Goal: Task Accomplishment & Management: Manage account settings

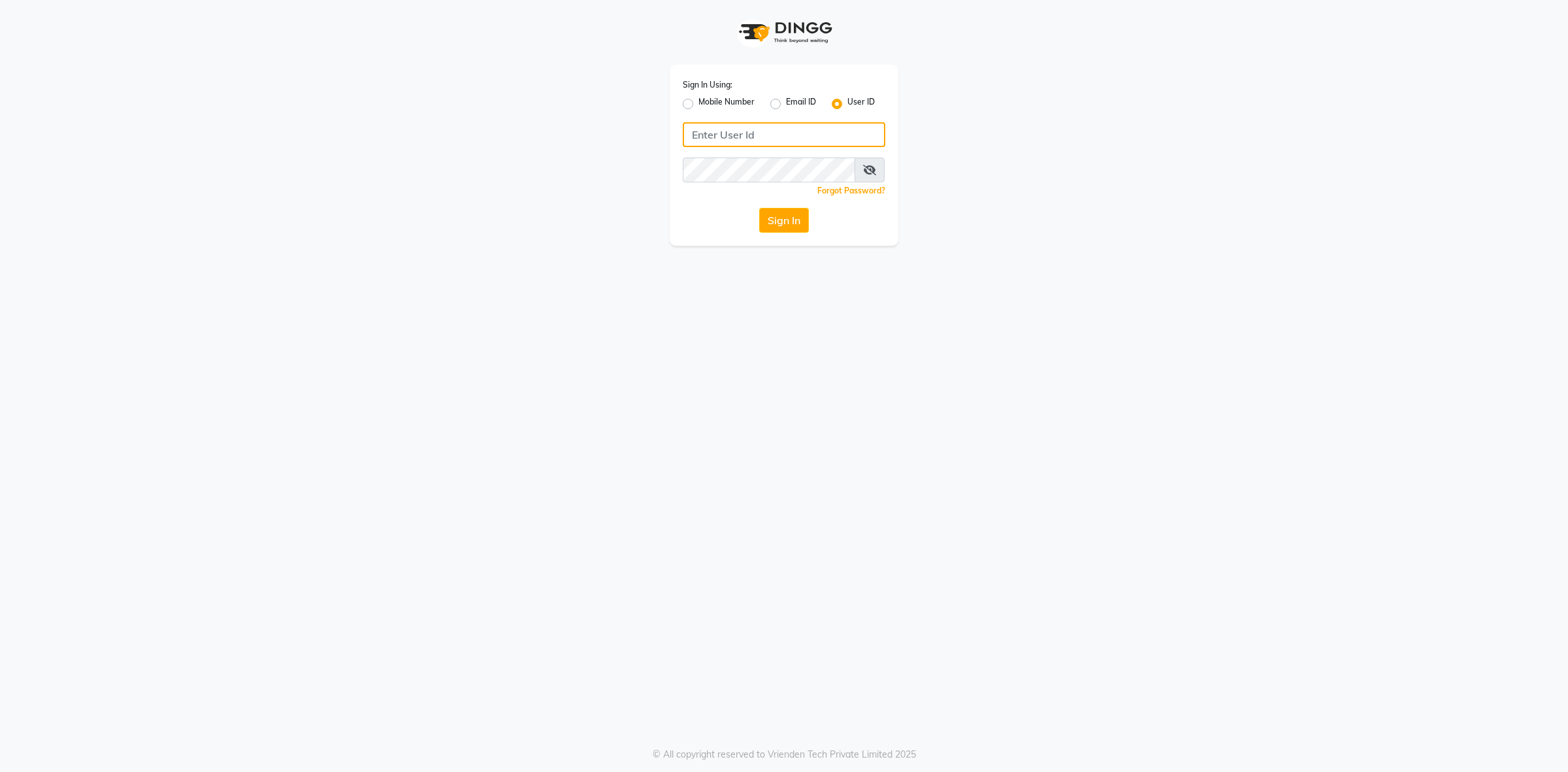
click at [727, 144] on input "Username" at bounding box center [784, 135] width 203 height 25
type input "trimplebabaria"
click at [760, 208] on button "Sign In" at bounding box center [784, 220] width 50 height 25
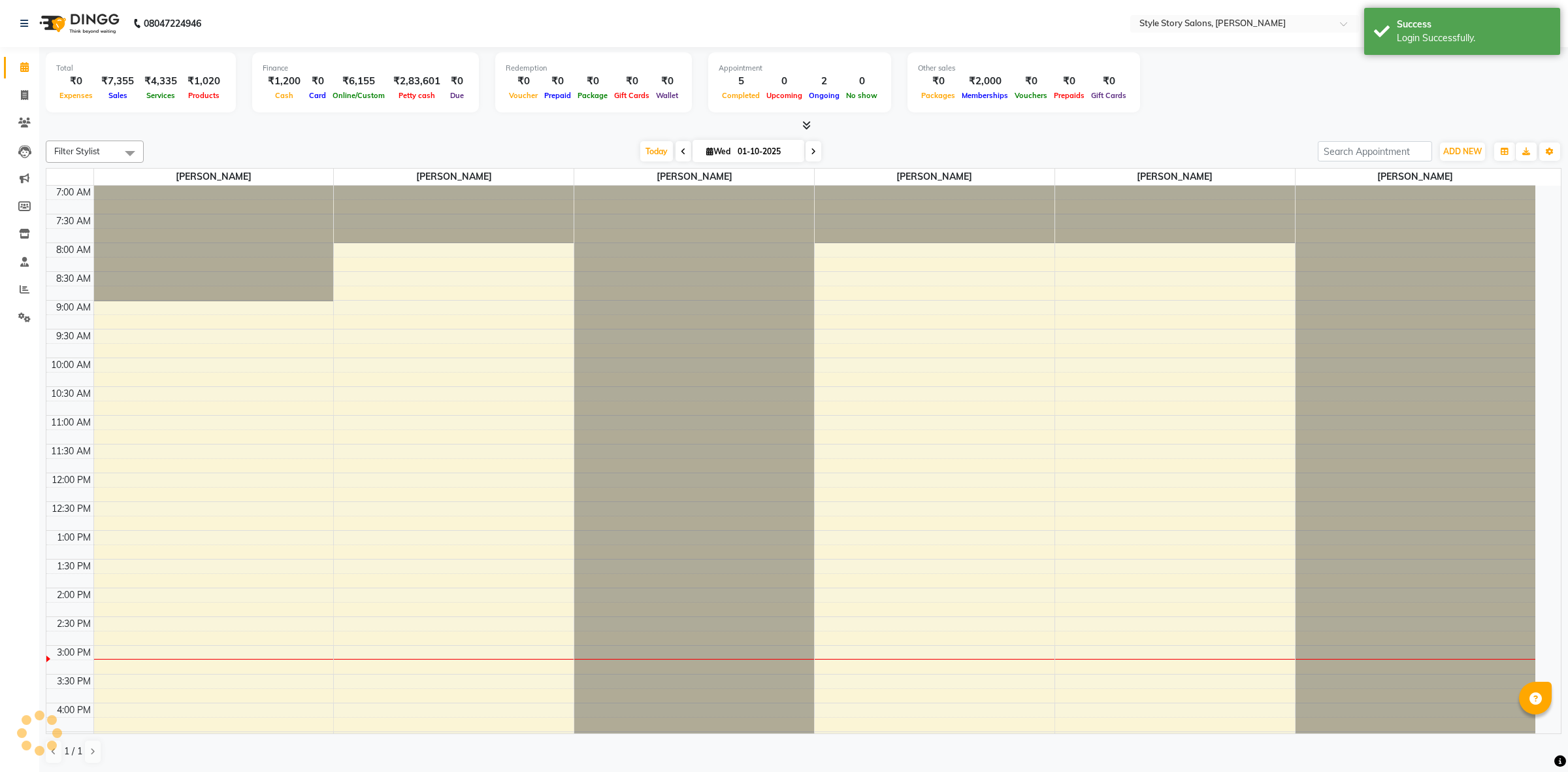
select select "en"
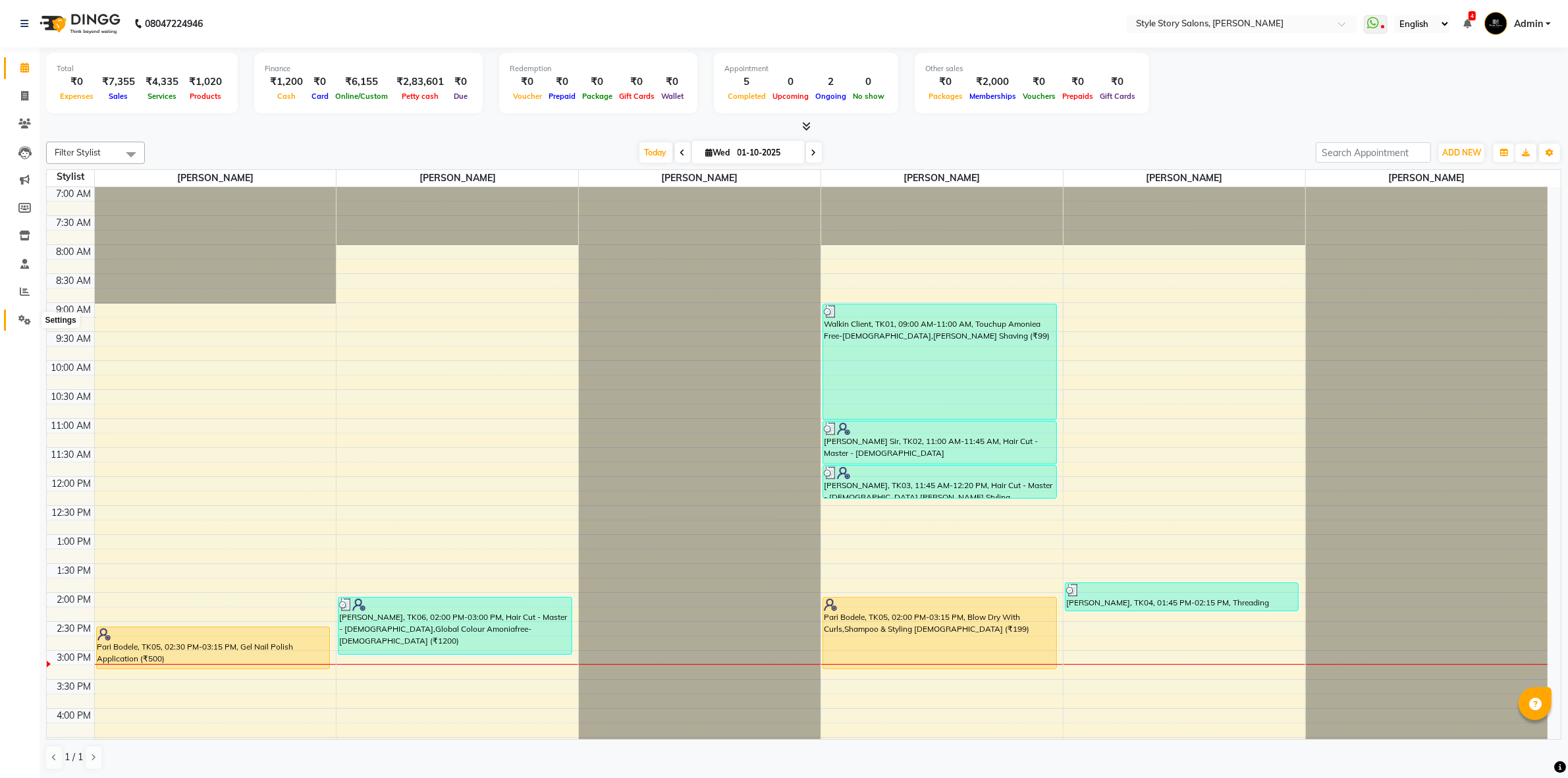
click at [26, 318] on icon at bounding box center [24, 320] width 13 height 10
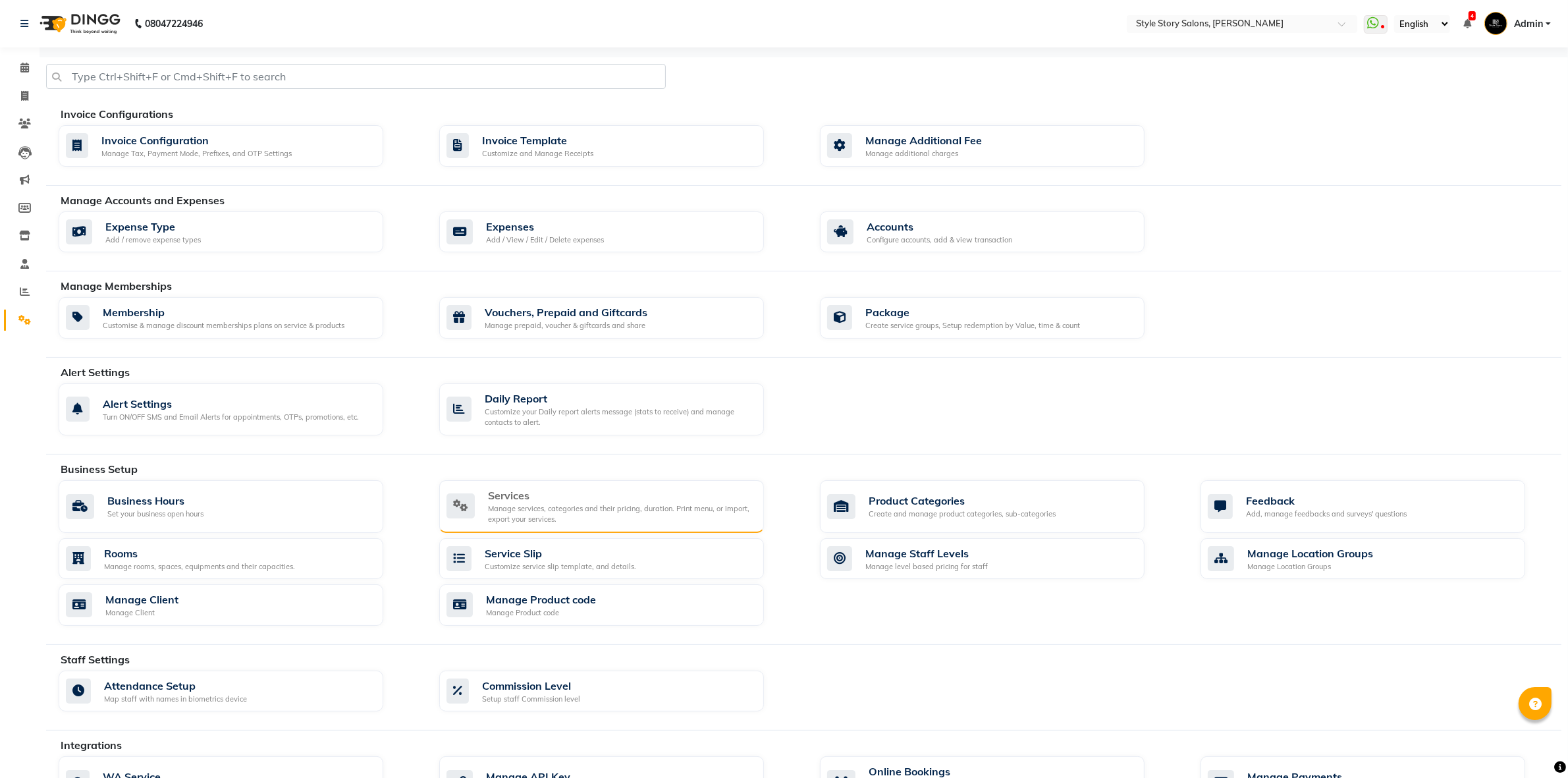
click at [588, 499] on div "Services" at bounding box center [620, 495] width 265 height 16
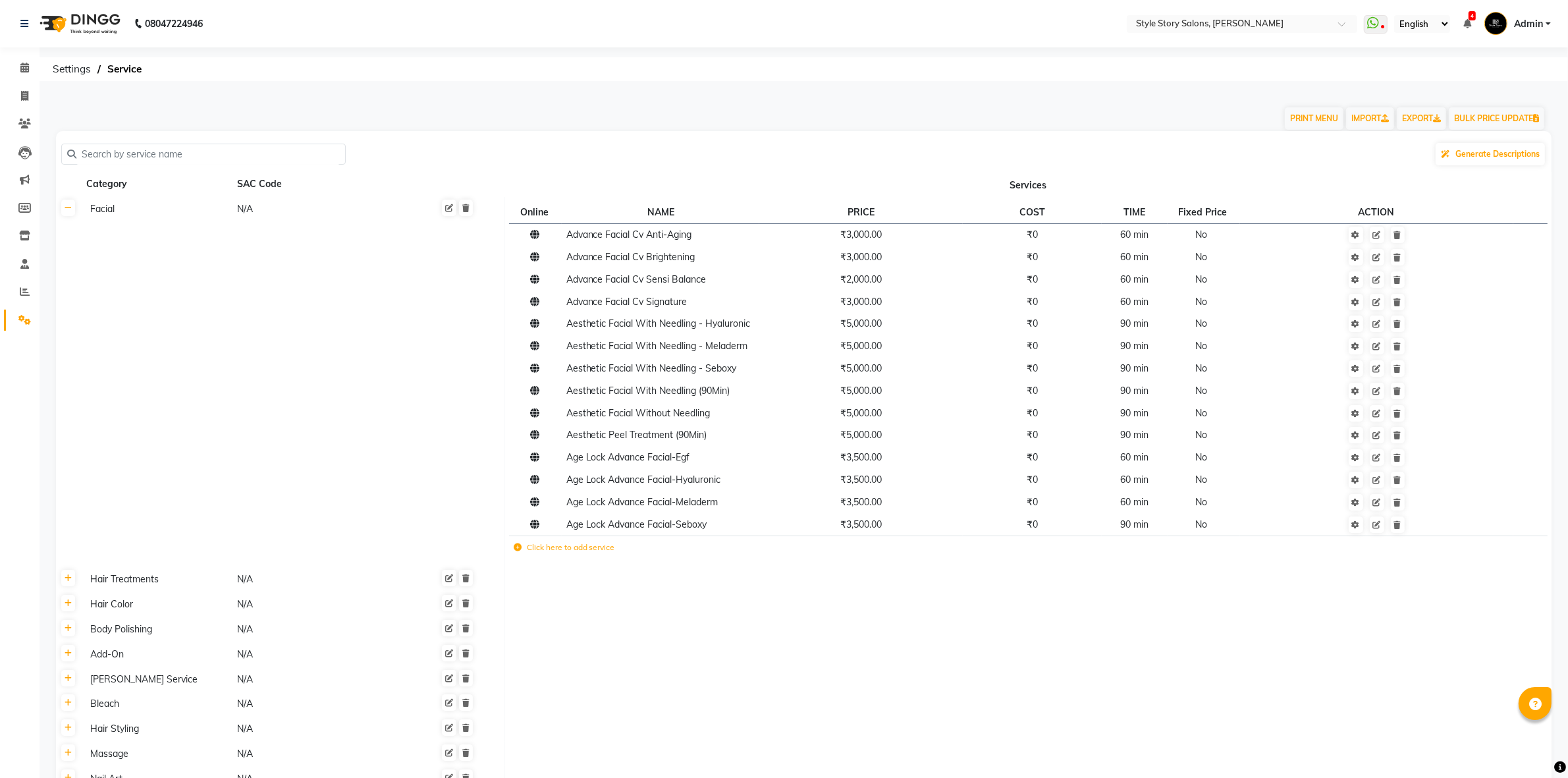
click at [68, 215] on th at bounding box center [68, 382] width 25 height 370
click at [69, 214] on link at bounding box center [68, 208] width 14 height 16
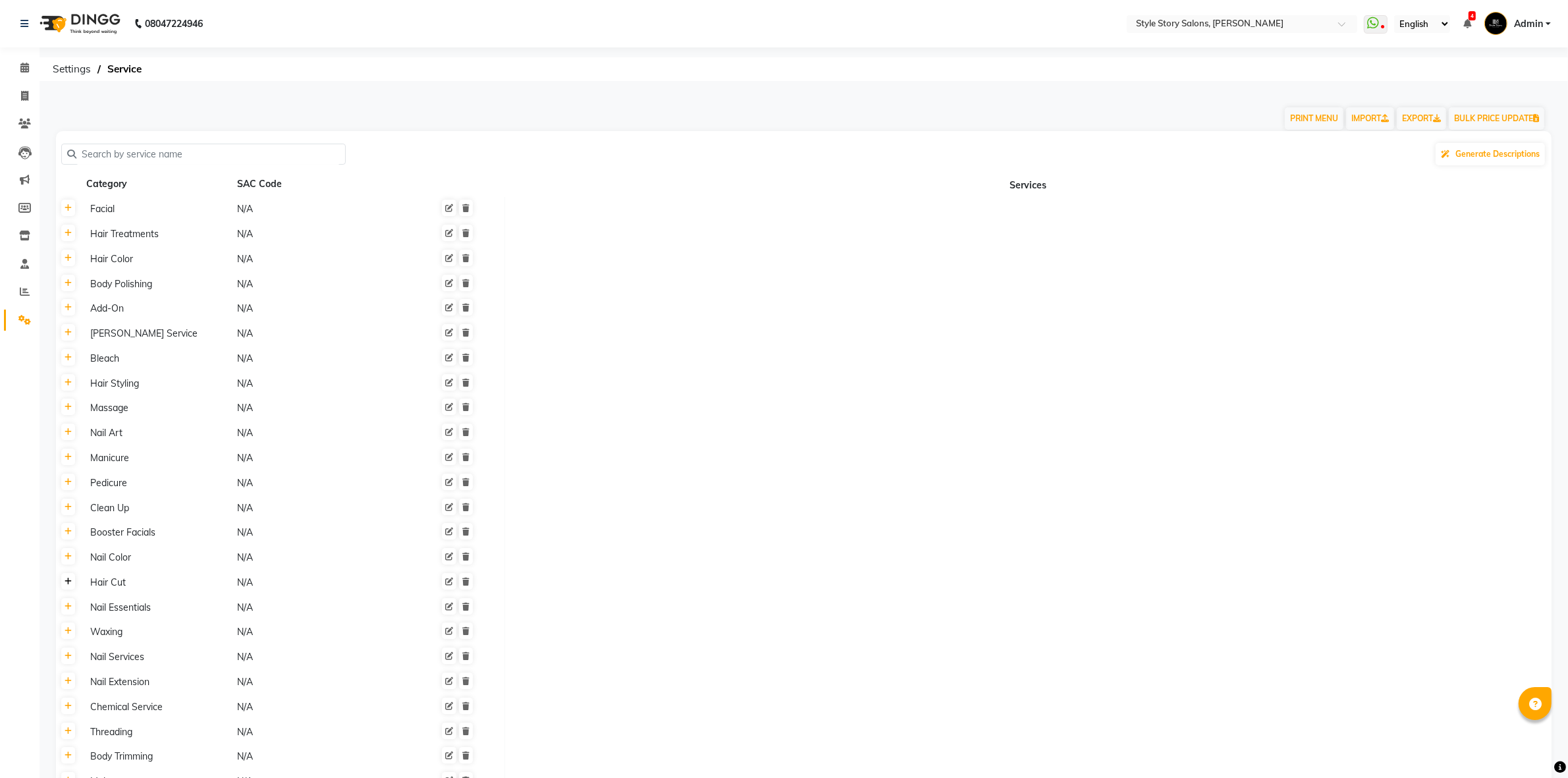
click at [65, 581] on icon at bounding box center [68, 582] width 7 height 8
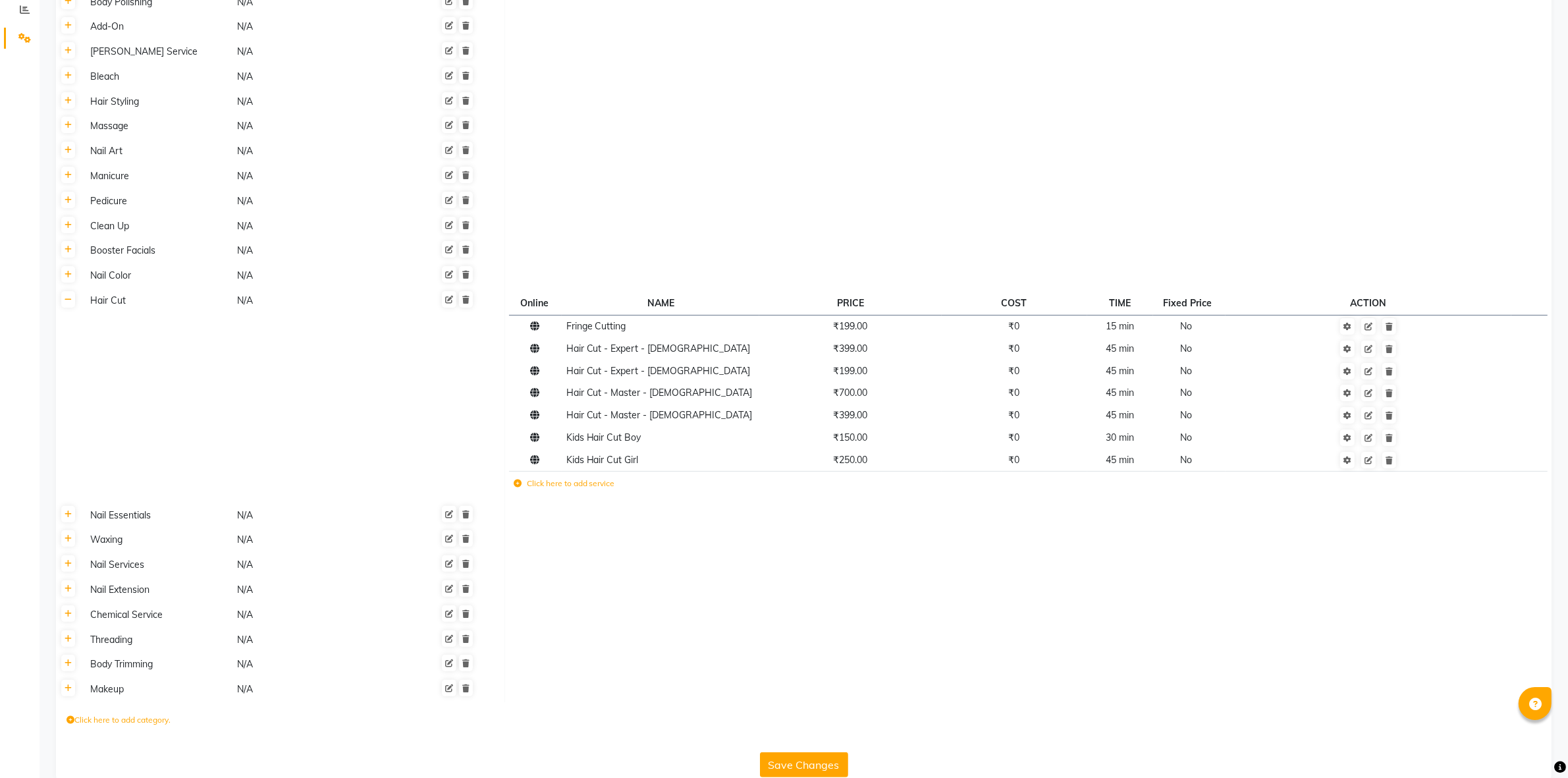
scroll to position [304, 0]
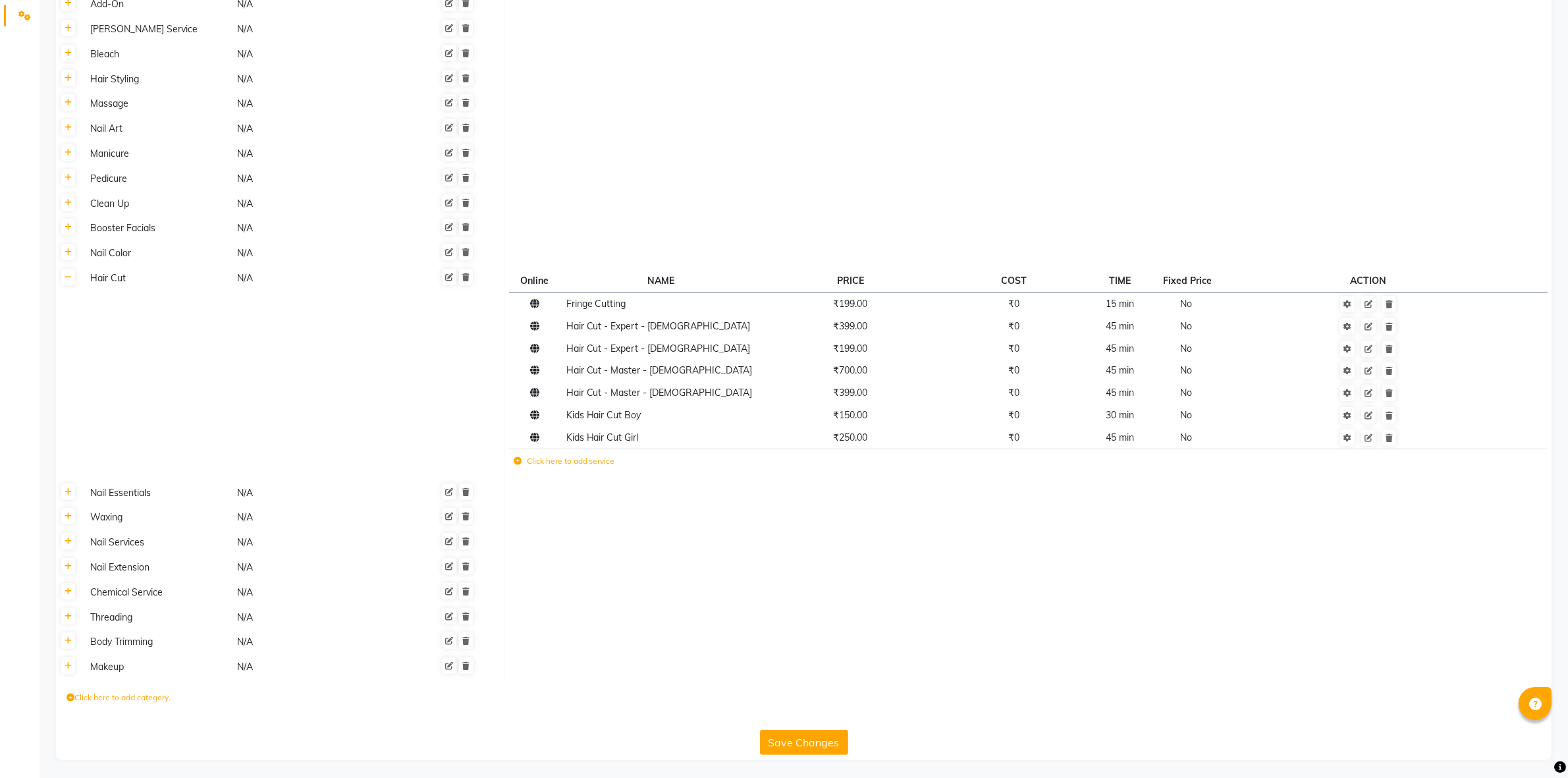
click at [1371, 336] on td at bounding box center [1368, 326] width 286 height 22
click at [1370, 331] on link at bounding box center [1368, 327] width 14 height 16
click at [1225, 331] on td "No" at bounding box center [1189, 326] width 72 height 22
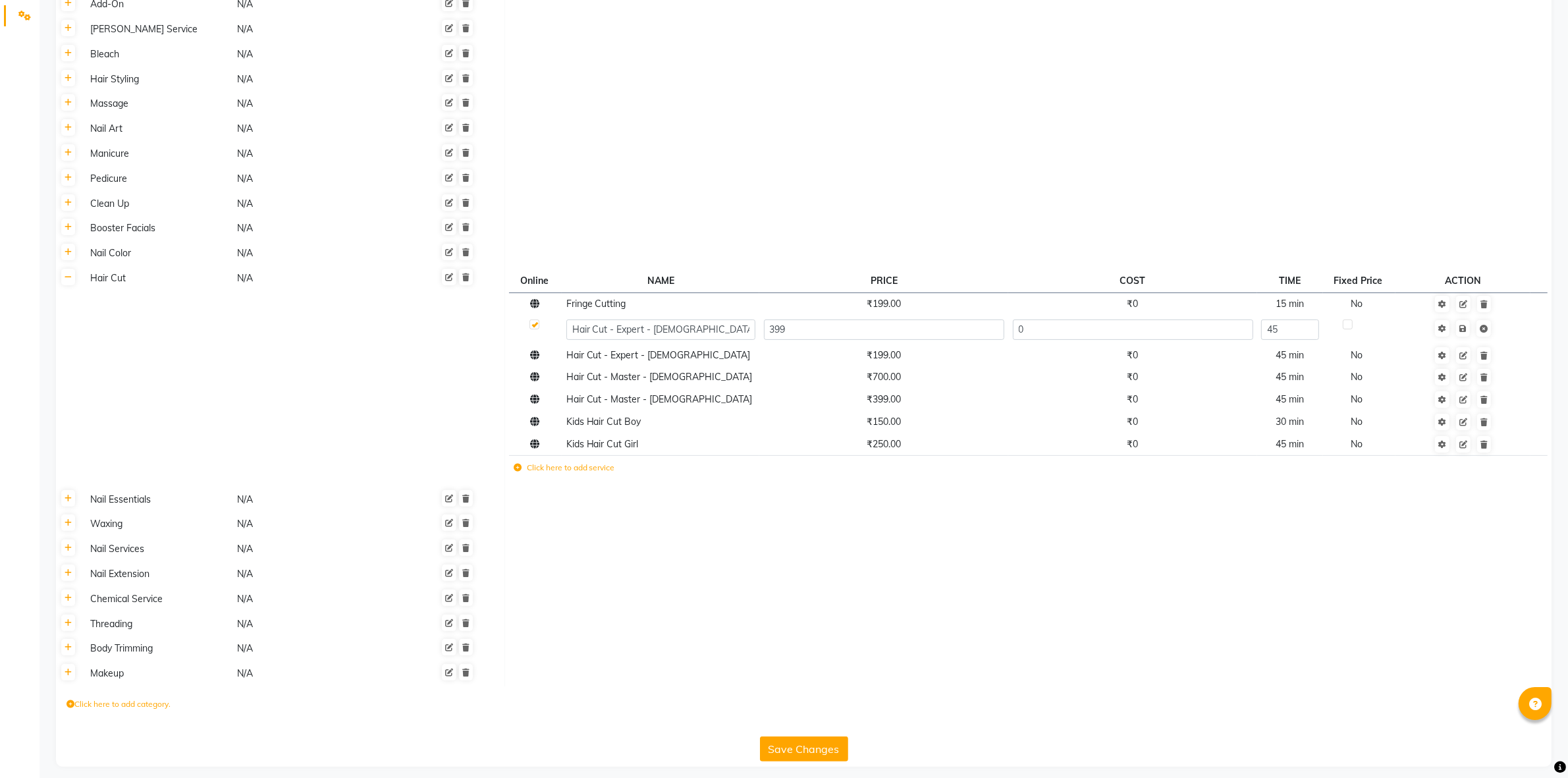
click at [997, 132] on td at bounding box center [1028, 129] width 1047 height 25
click at [1060, 198] on td at bounding box center [1028, 203] width 1047 height 25
click at [538, 331] on div at bounding box center [533, 327] width 9 height 14
click at [535, 326] on label at bounding box center [534, 325] width 10 height 10
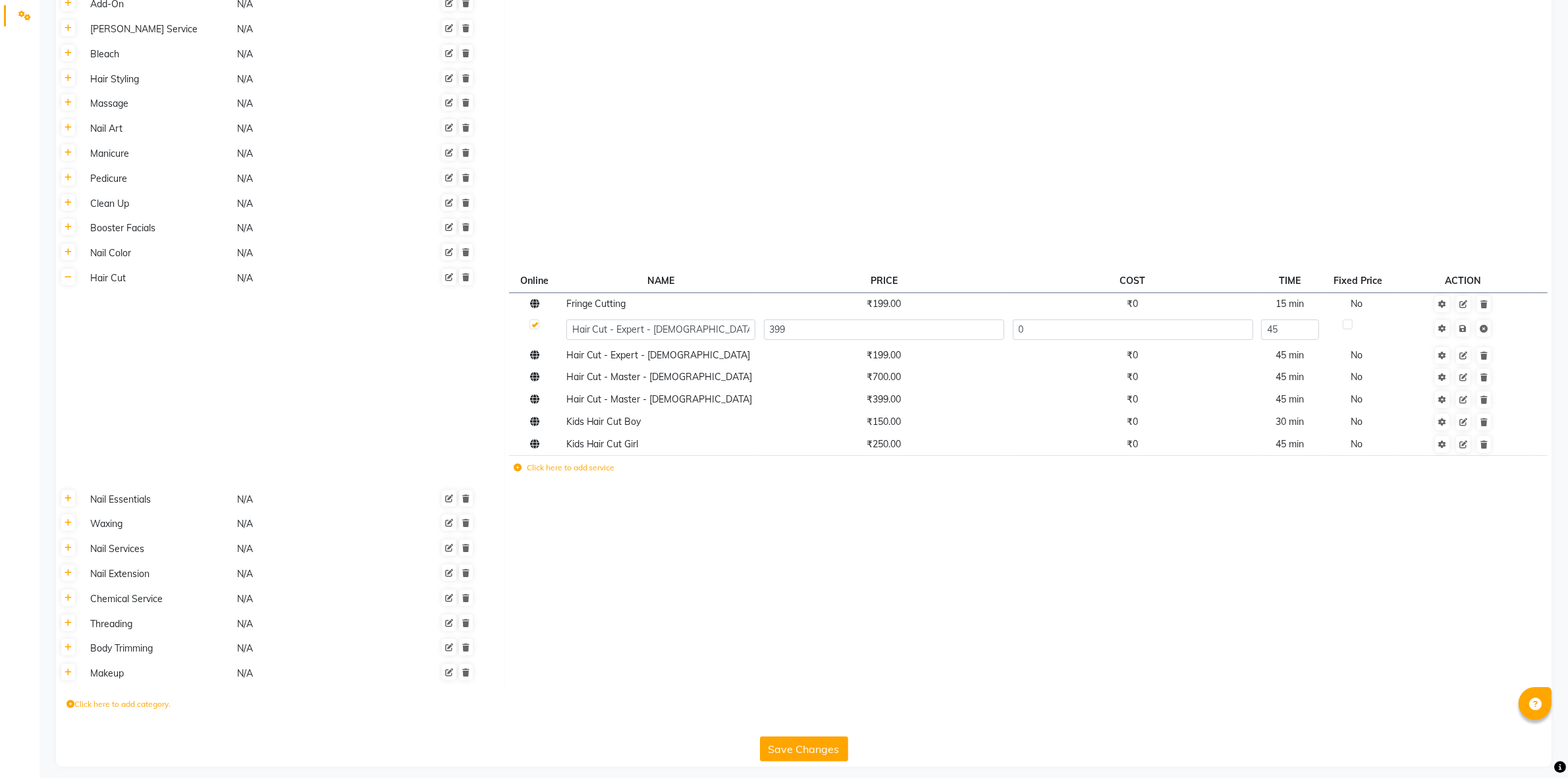
click at [535, 326] on input "checkbox" at bounding box center [533, 325] width 9 height 9
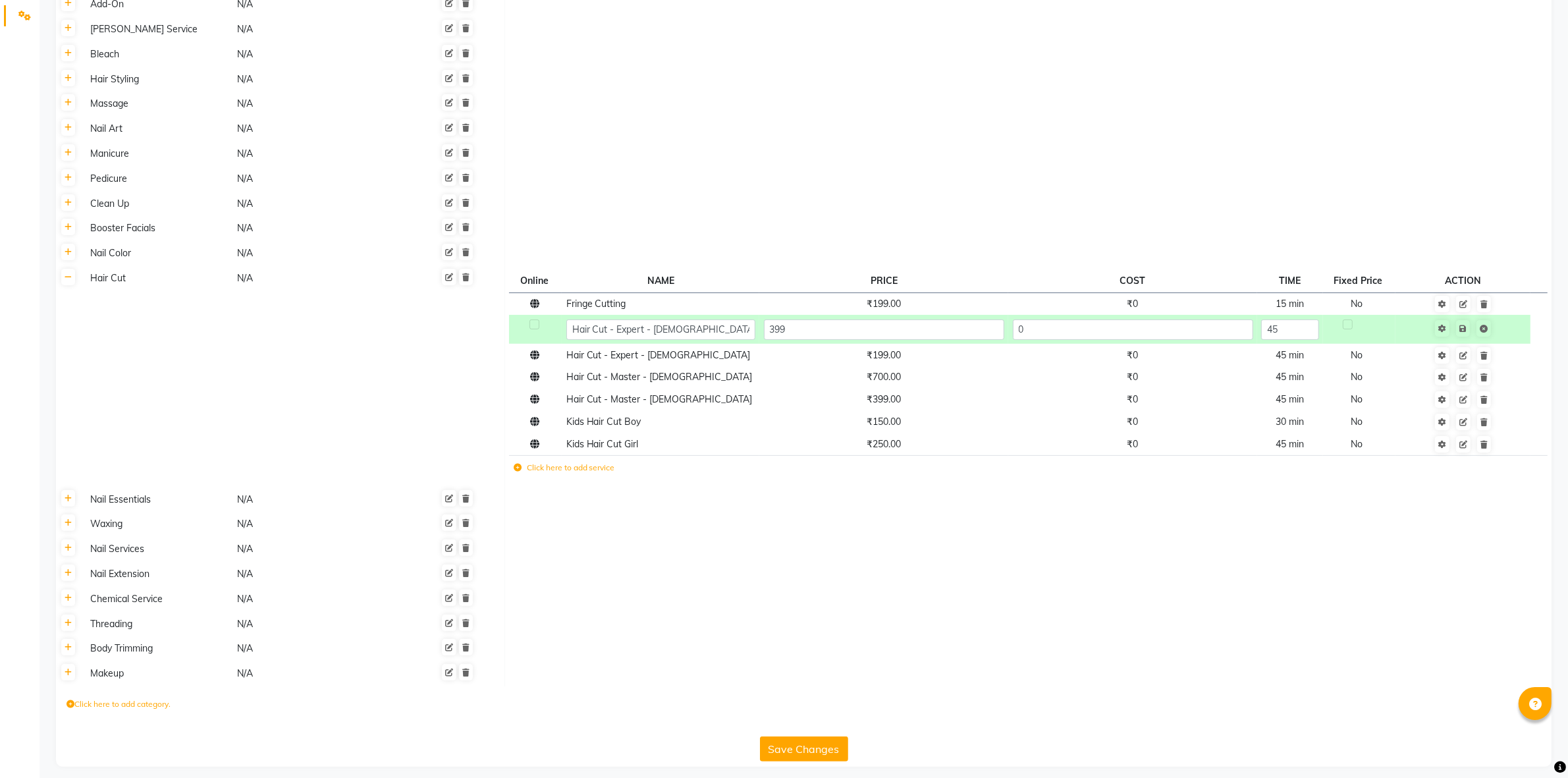
click at [556, 162] on td at bounding box center [1028, 154] width 1047 height 25
click at [1383, 177] on td at bounding box center [1028, 178] width 1047 height 25
click at [531, 331] on div at bounding box center [533, 327] width 9 height 14
click at [533, 331] on div at bounding box center [533, 327] width 9 height 14
click at [534, 327] on label at bounding box center [534, 325] width 10 height 10
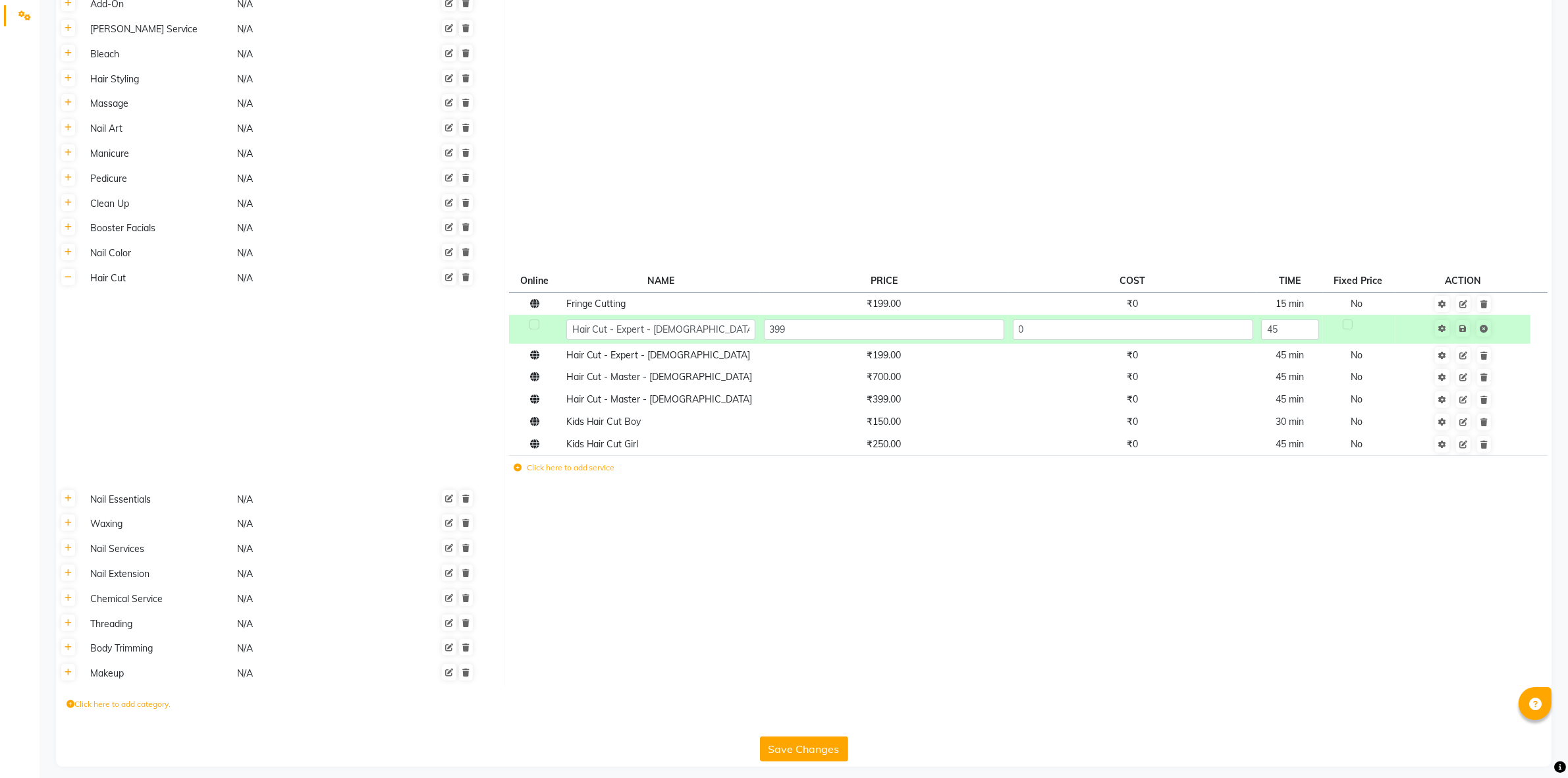
click at [534, 327] on input "checkbox" at bounding box center [533, 325] width 9 height 9
checkbox input "true"
click at [1465, 328] on icon at bounding box center [1463, 329] width 7 height 8
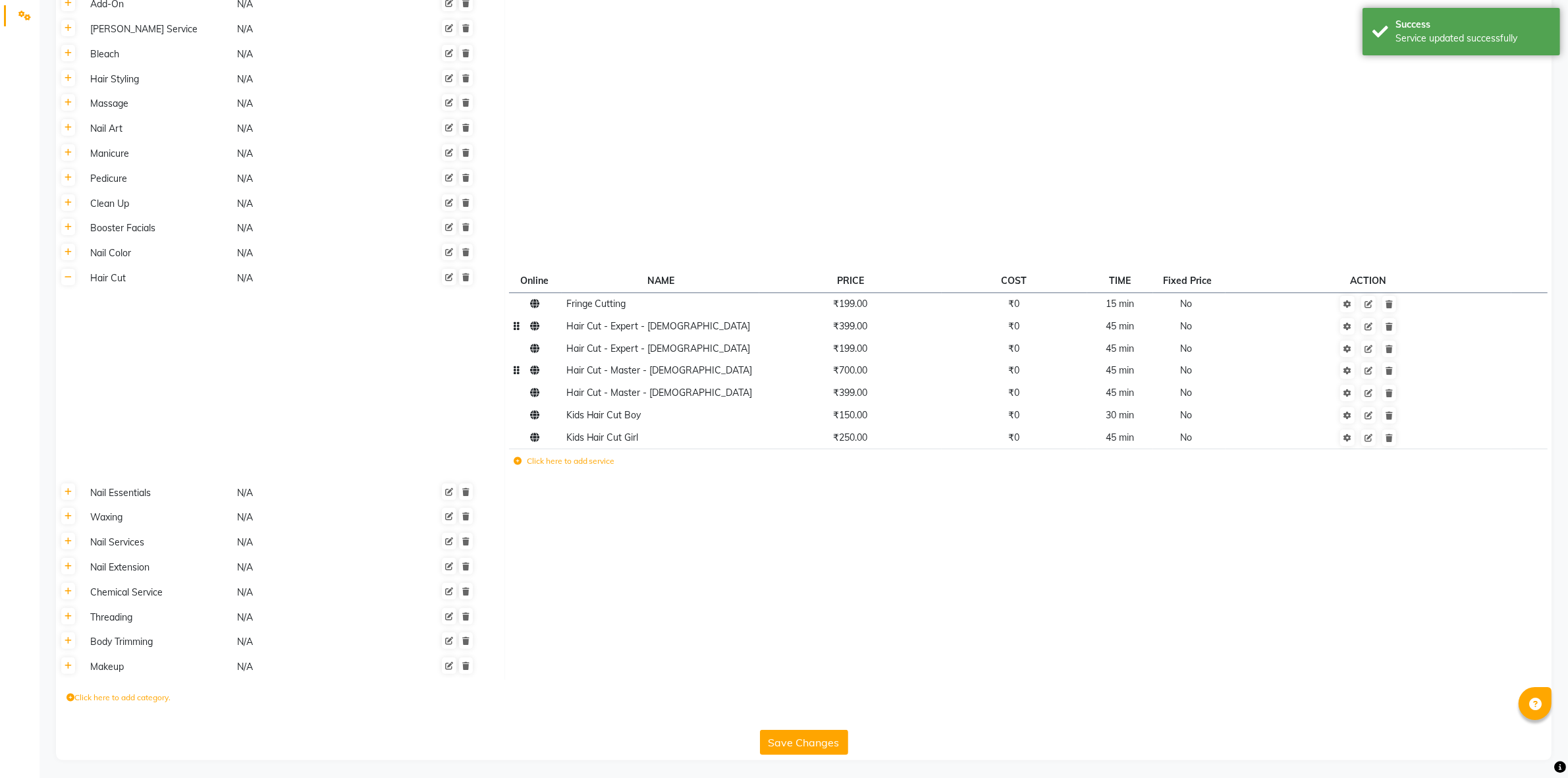
click at [656, 361] on td "Hair Cut - Master - [DEMOGRAPHIC_DATA]" at bounding box center [660, 370] width 198 height 22
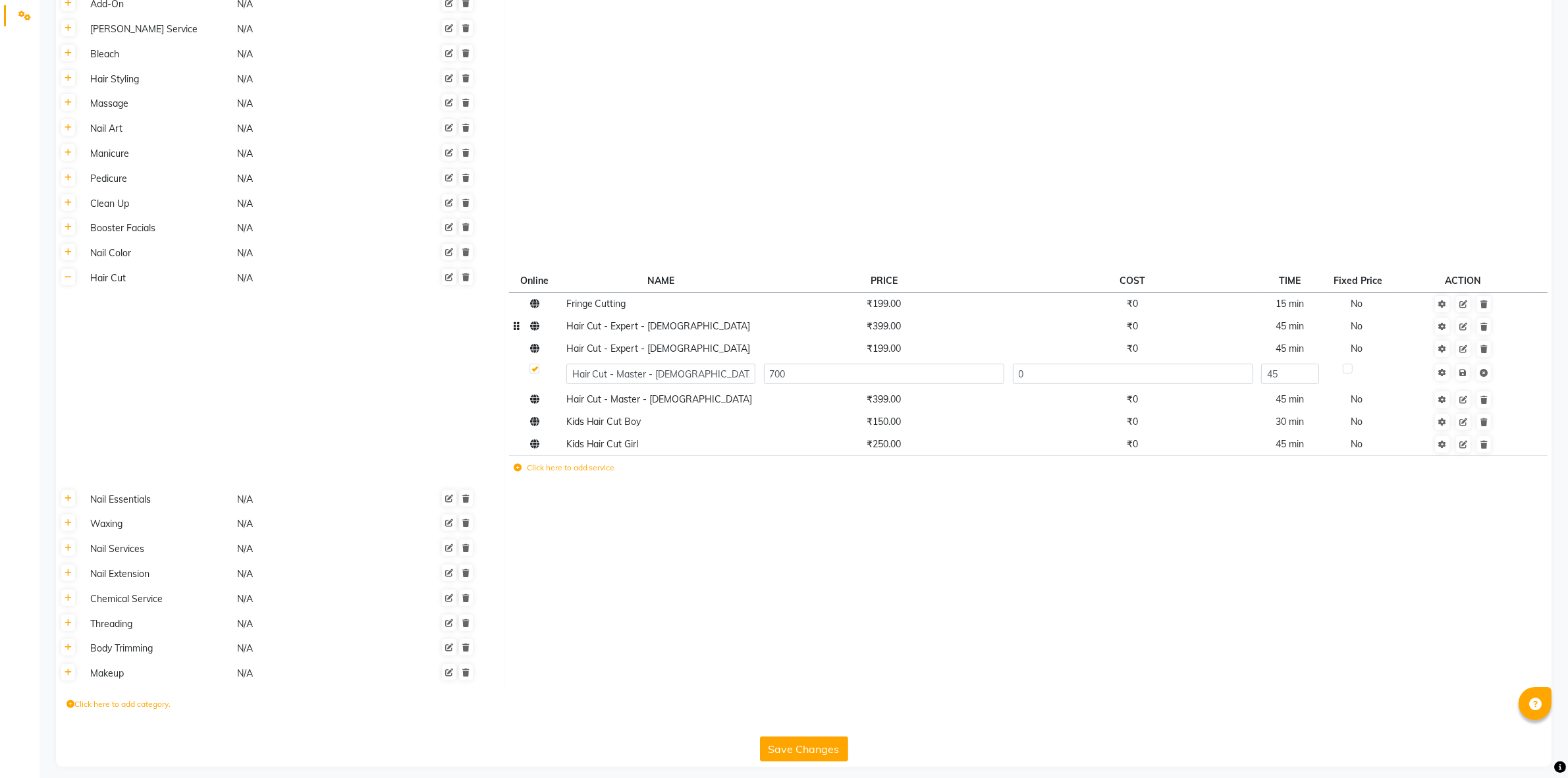
click at [571, 160] on td at bounding box center [1028, 154] width 1047 height 25
click at [1466, 380] on td at bounding box center [1463, 374] width 135 height 29
click at [612, 351] on span "Hair Cut - Expert - [DEMOGRAPHIC_DATA]" at bounding box center [658, 349] width 184 height 12
click at [654, 409] on span "Hair Cut - Master - [DEMOGRAPHIC_DATA]" at bounding box center [660, 406] width 186 height 12
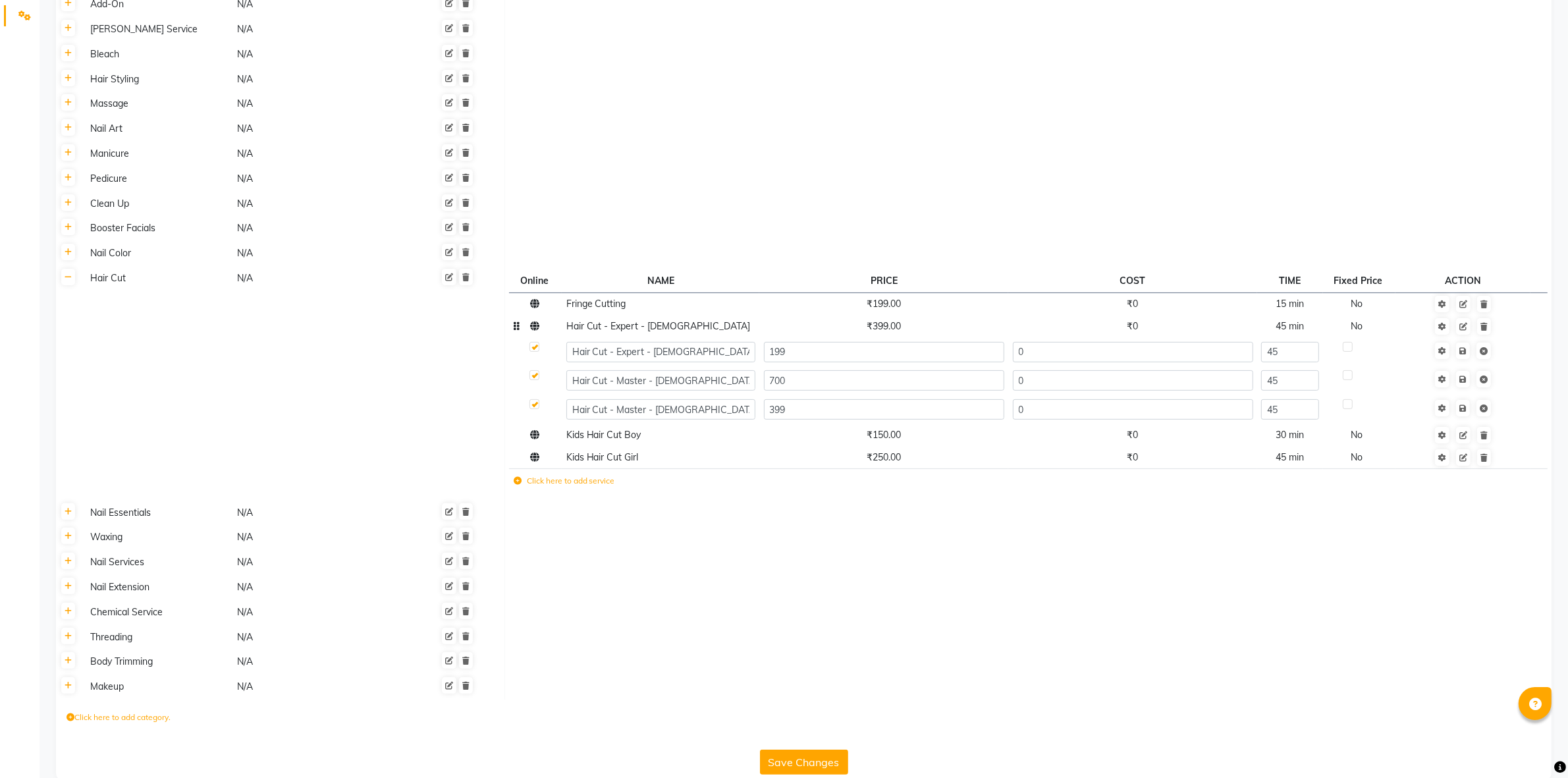
click at [1467, 387] on td at bounding box center [1463, 381] width 135 height 29
click at [1466, 357] on td at bounding box center [1463, 352] width 135 height 29
click at [1468, 416] on td at bounding box center [1463, 410] width 135 height 29
click at [817, 773] on div "Generate Descriptions Category SAC Code Services Facial N/A Hair Treatments N/A…" at bounding box center [803, 303] width 1495 height 953
click at [811, 762] on button "Save Changes" at bounding box center [804, 762] width 88 height 25
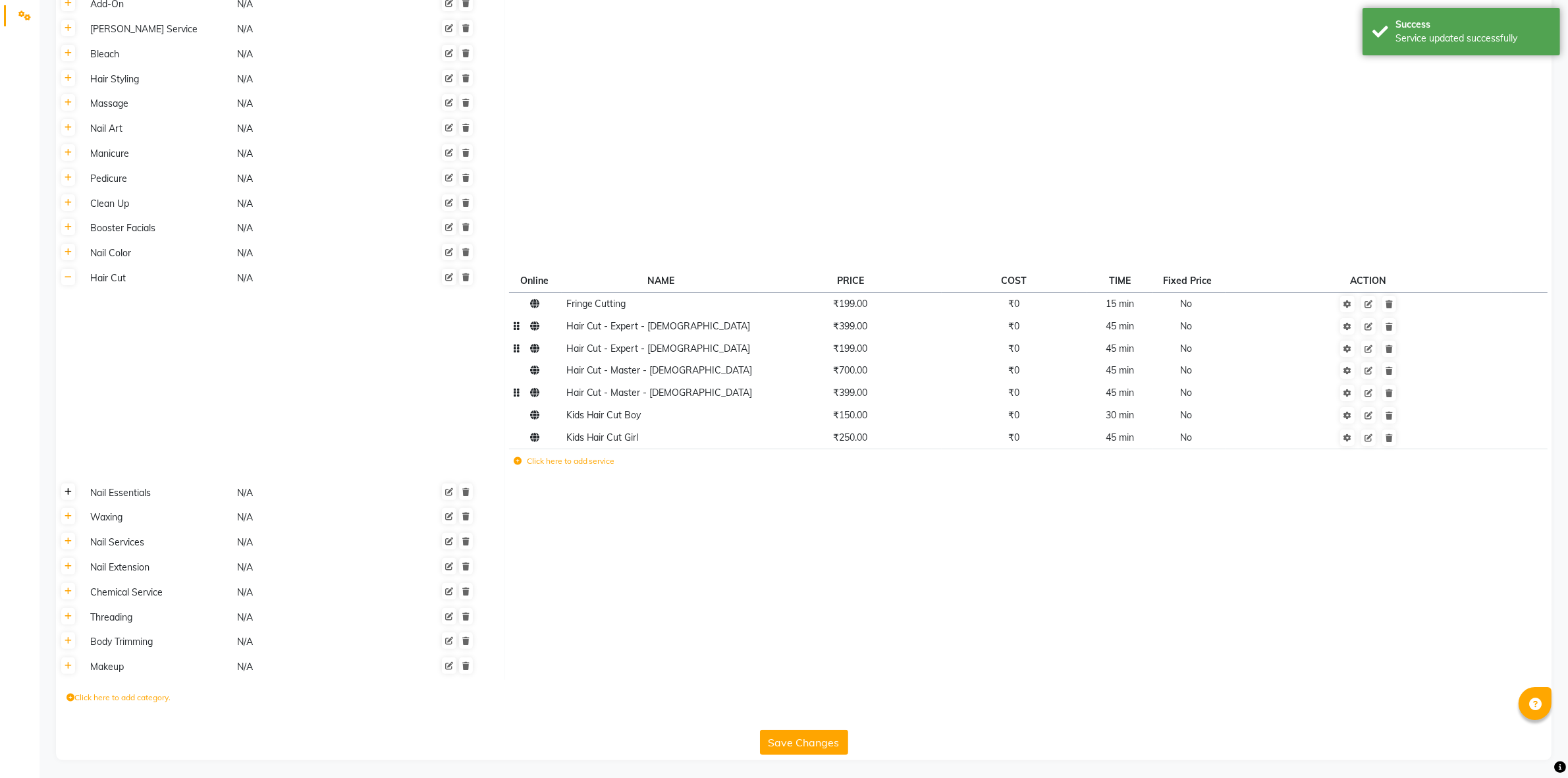
click at [69, 495] on link at bounding box center [68, 492] width 14 height 16
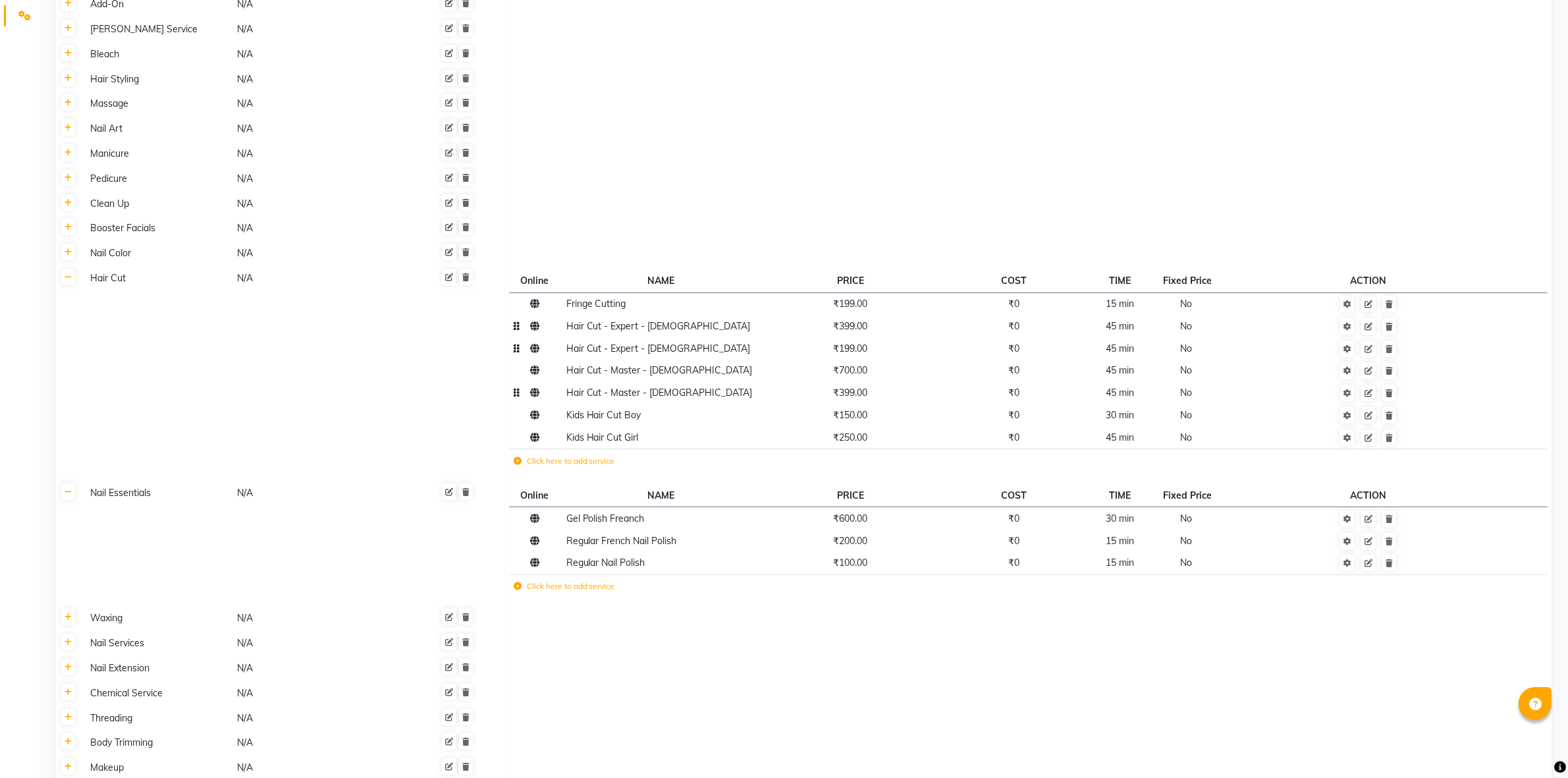
click at [751, 677] on td at bounding box center [1028, 669] width 1047 height 25
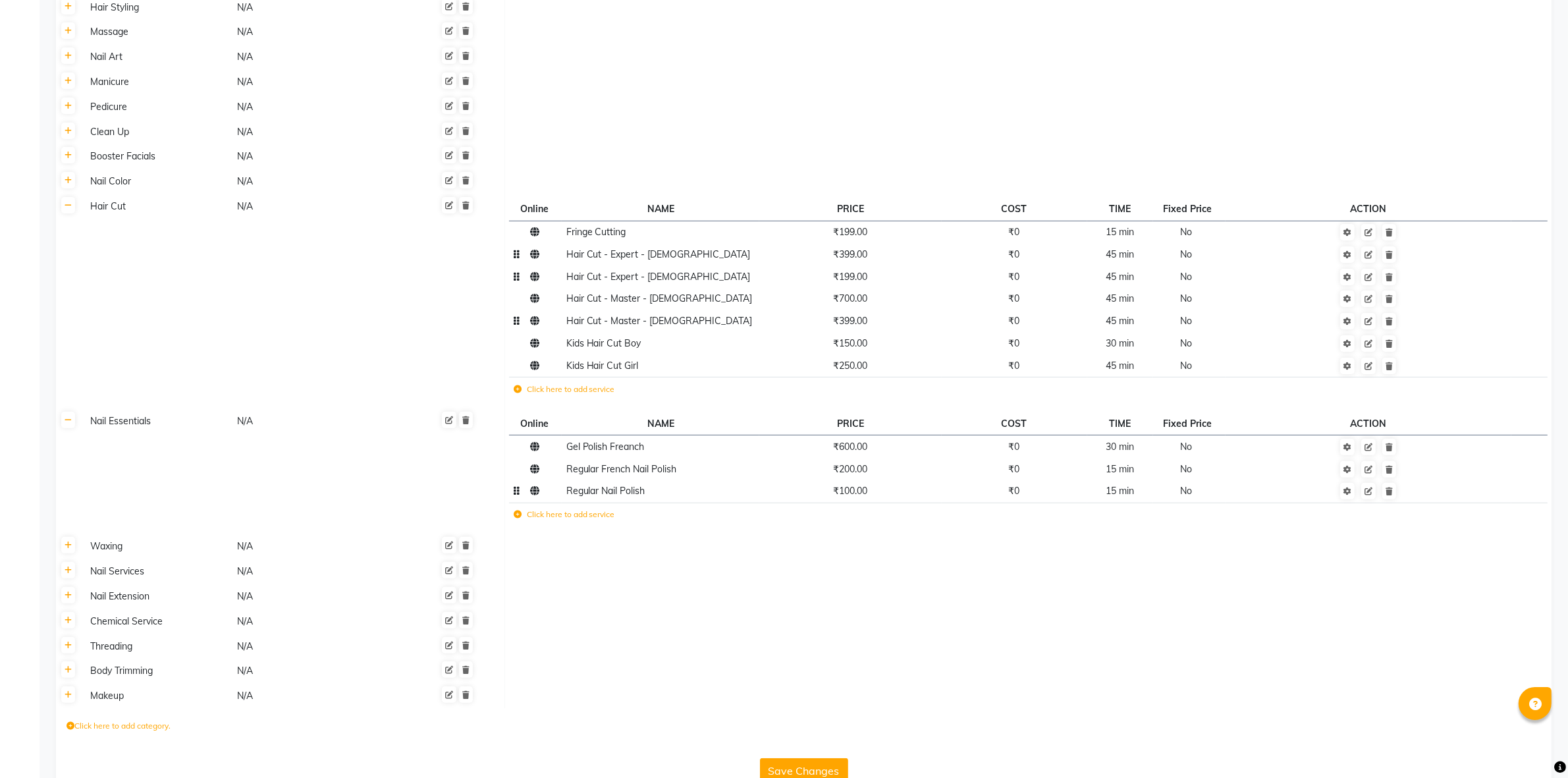
scroll to position [405, 0]
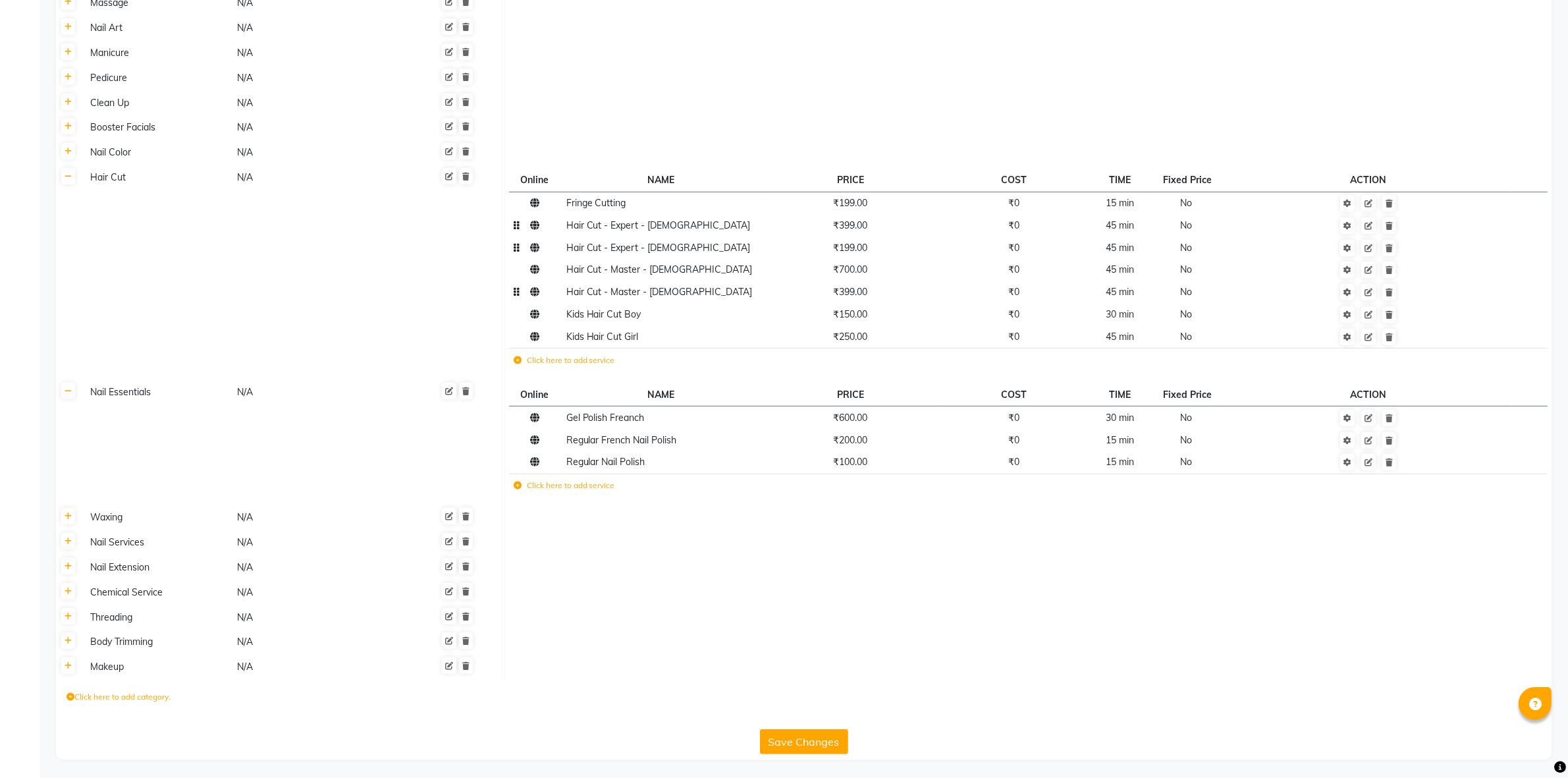
click at [779, 740] on button "Save Changes" at bounding box center [804, 742] width 88 height 25
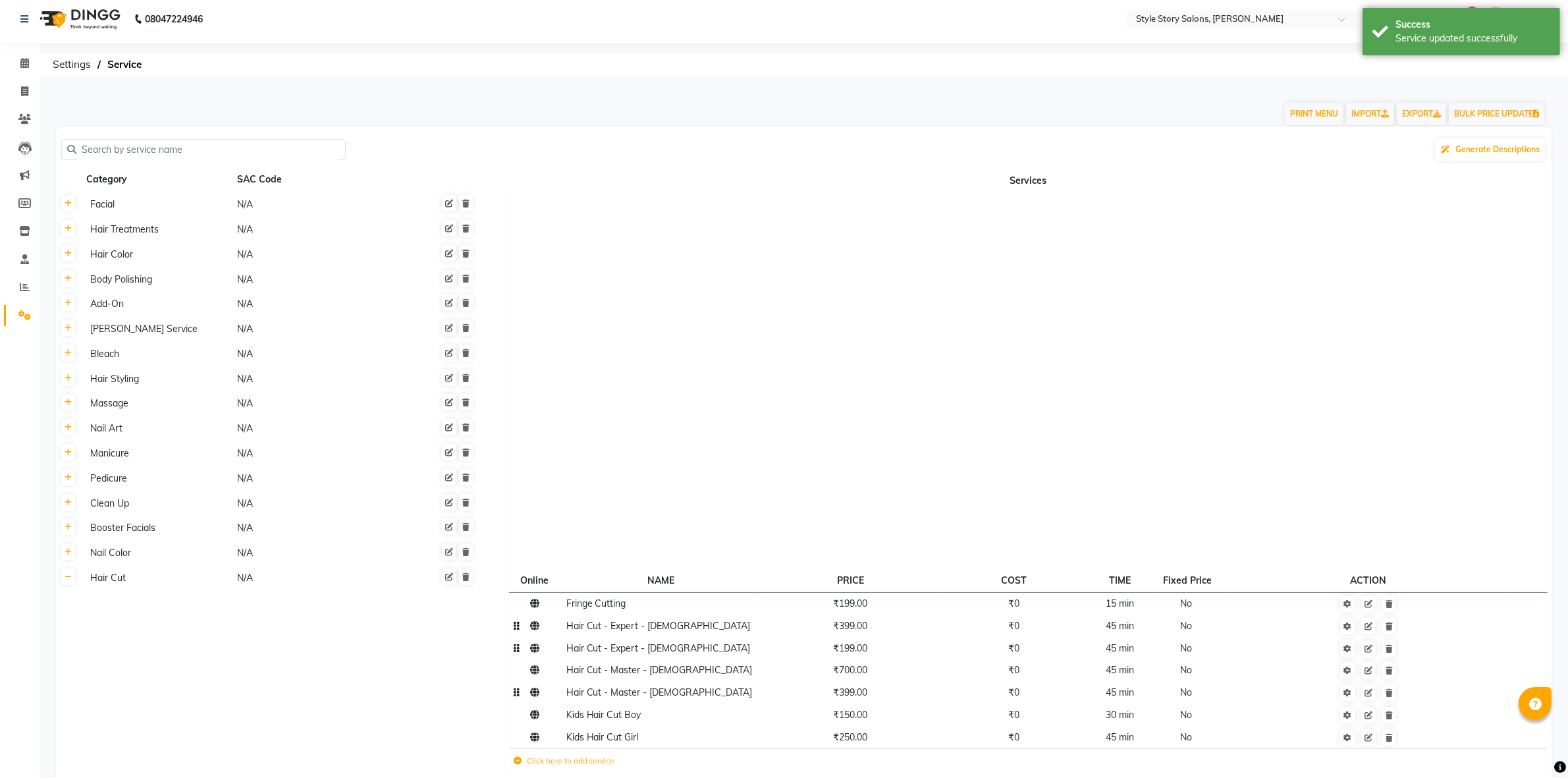
scroll to position [0, 0]
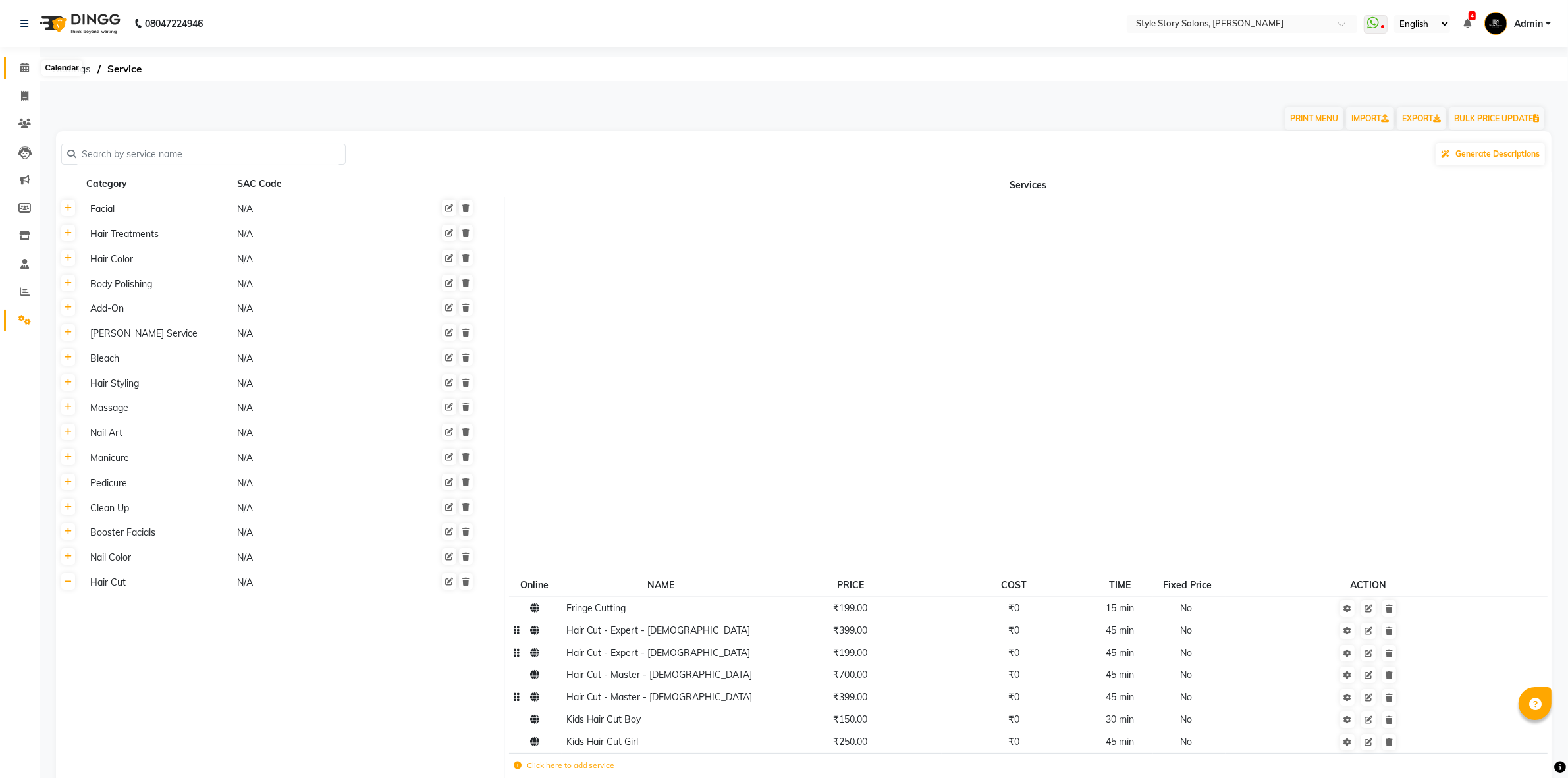
click at [27, 67] on icon at bounding box center [24, 67] width 9 height 10
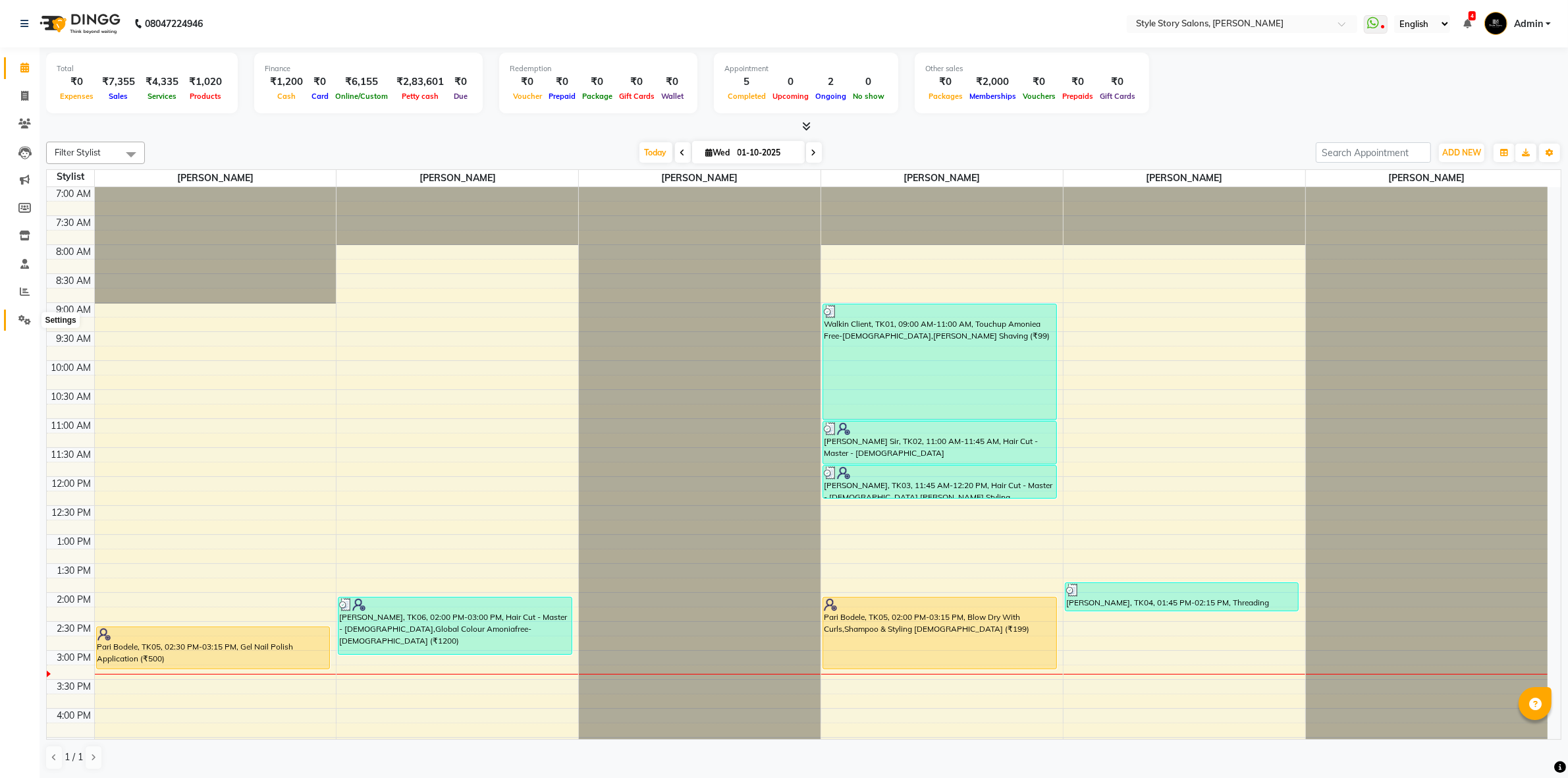
click at [15, 323] on span at bounding box center [25, 321] width 23 height 15
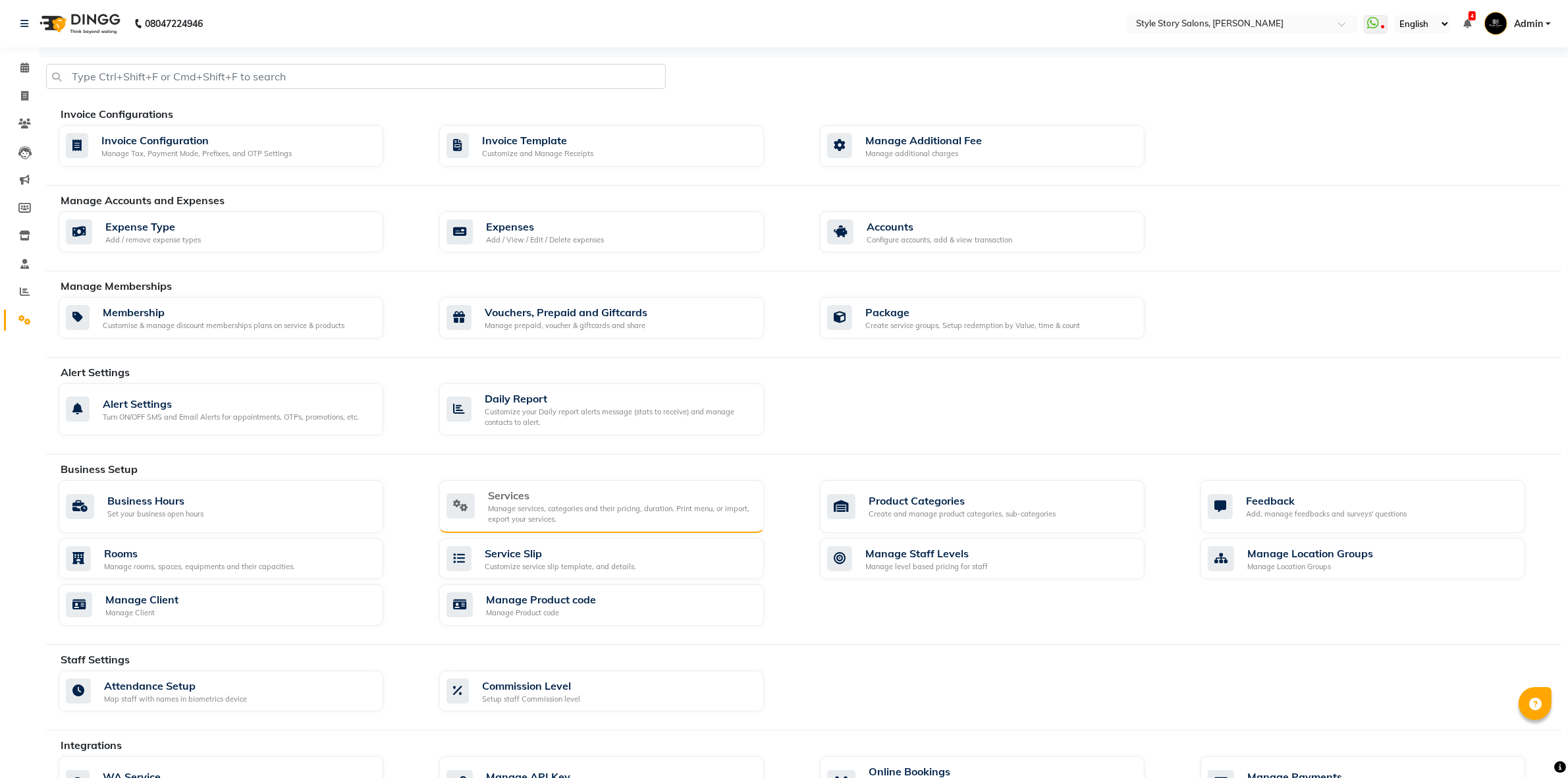
click at [558, 522] on div "Manage services, categories and their pricing, duration. Print menu, or import,…" at bounding box center [620, 514] width 265 height 22
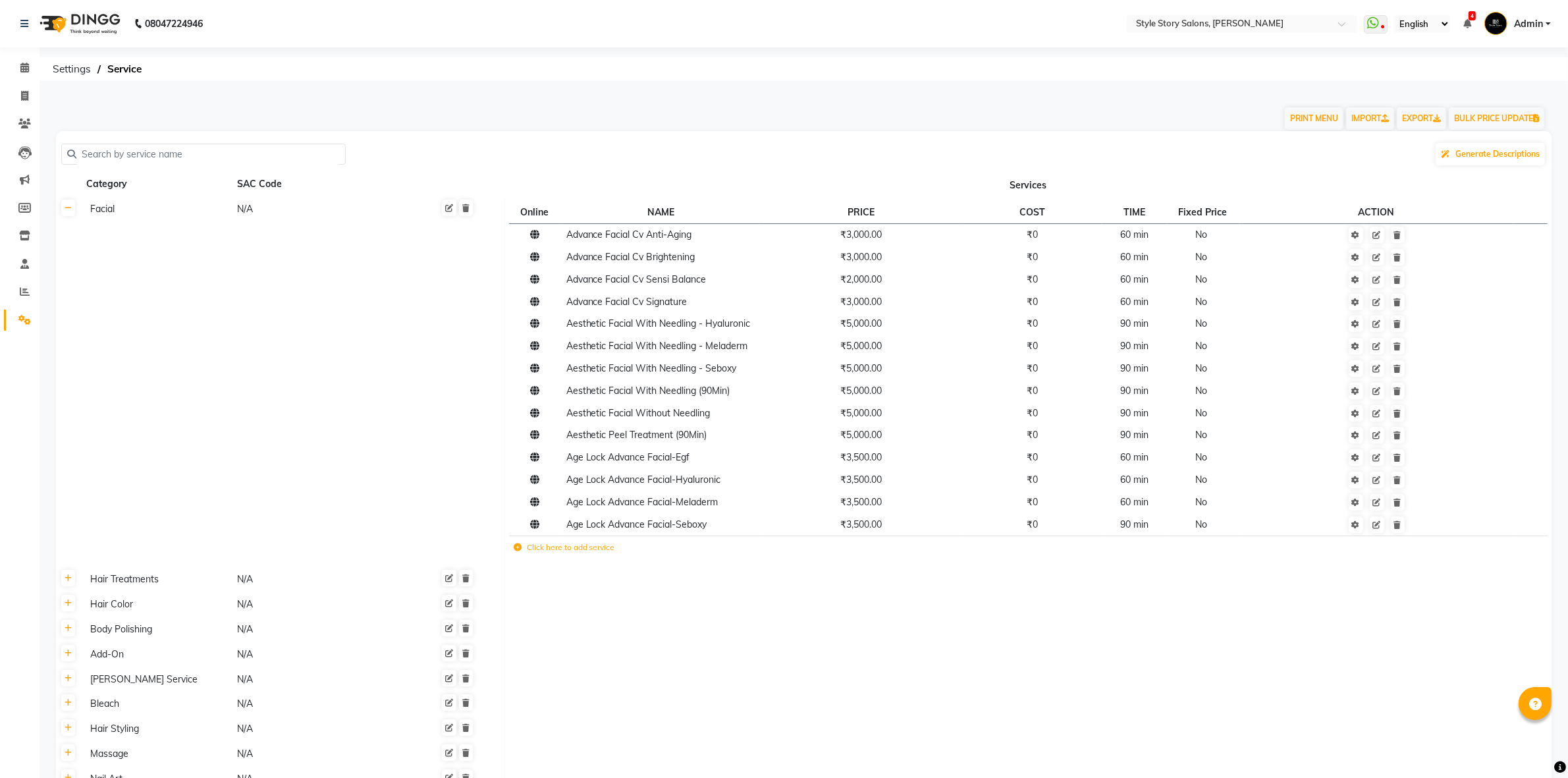
click at [1528, 30] on span "Admin" at bounding box center [1528, 24] width 29 height 14
click at [1499, 96] on link "Sign out" at bounding box center [1483, 94] width 121 height 20
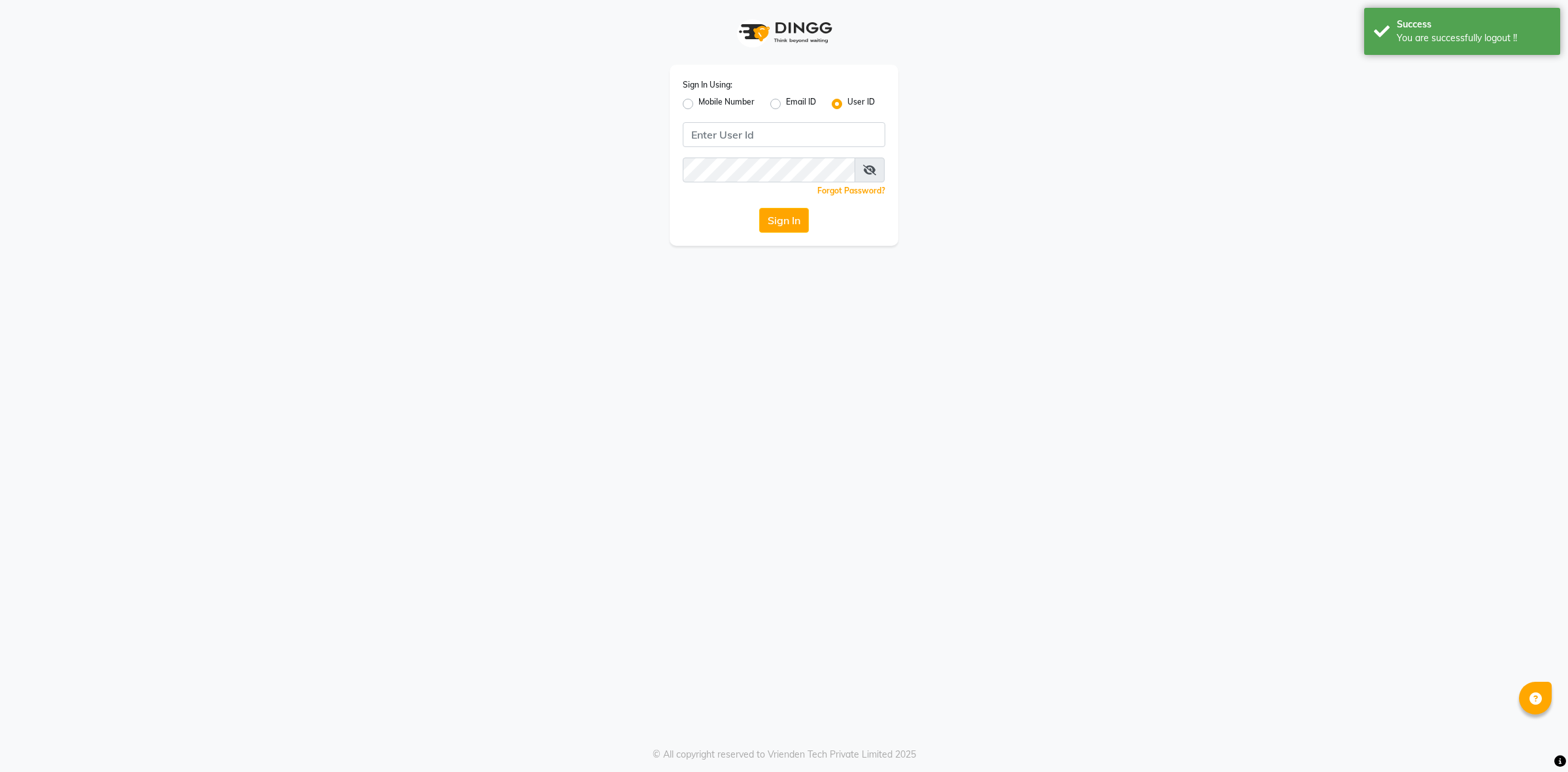
click at [1186, 408] on div "Sign In Using: Mobile Number Email ID User ID Remember me Forgot Password? Sign…" at bounding box center [784, 386] width 1568 height 772
